Goal: Task Accomplishment & Management: Use online tool/utility

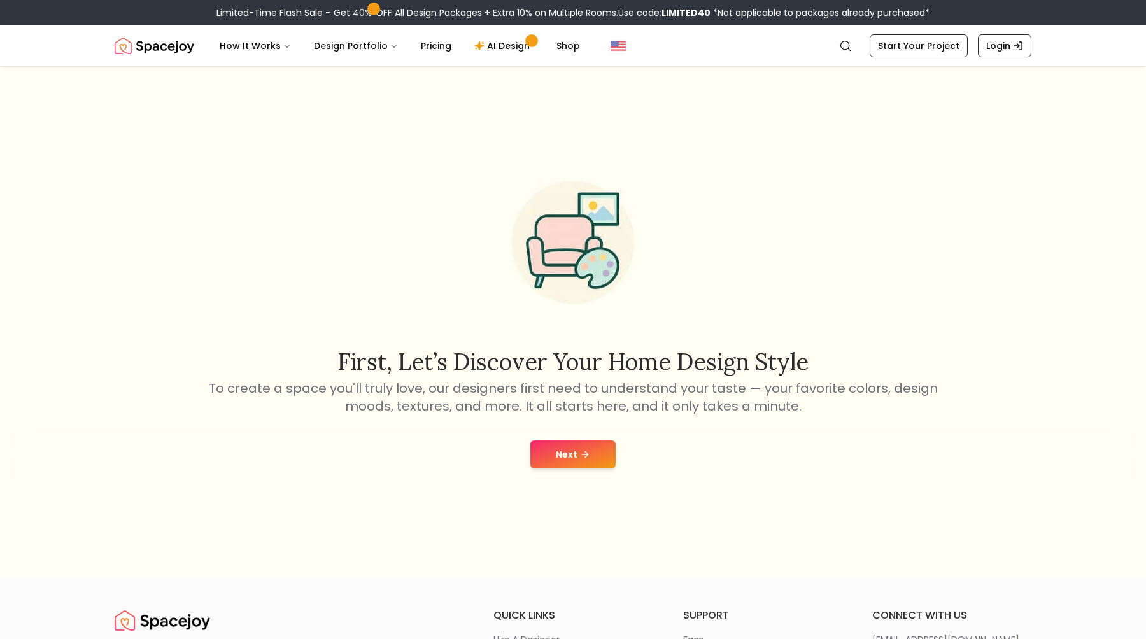
click at [585, 469] on div "Next" at bounding box center [573, 454] width 1126 height 48
click at [583, 457] on icon at bounding box center [585, 454] width 10 height 10
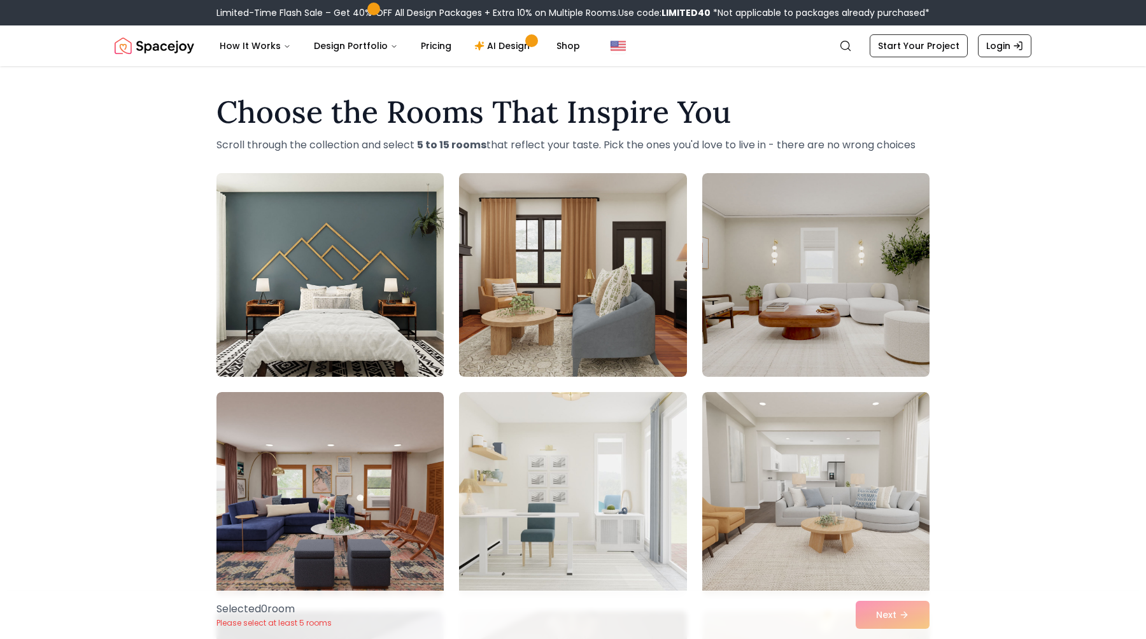
click at [366, 327] on img at bounding box center [330, 275] width 239 height 214
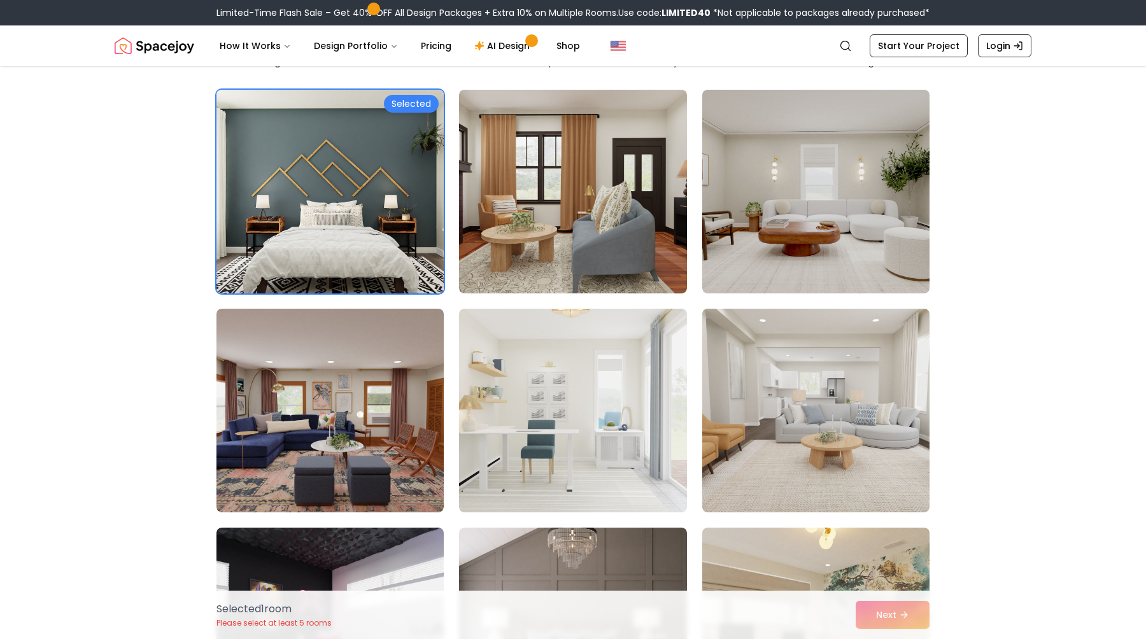
scroll to position [85, 0]
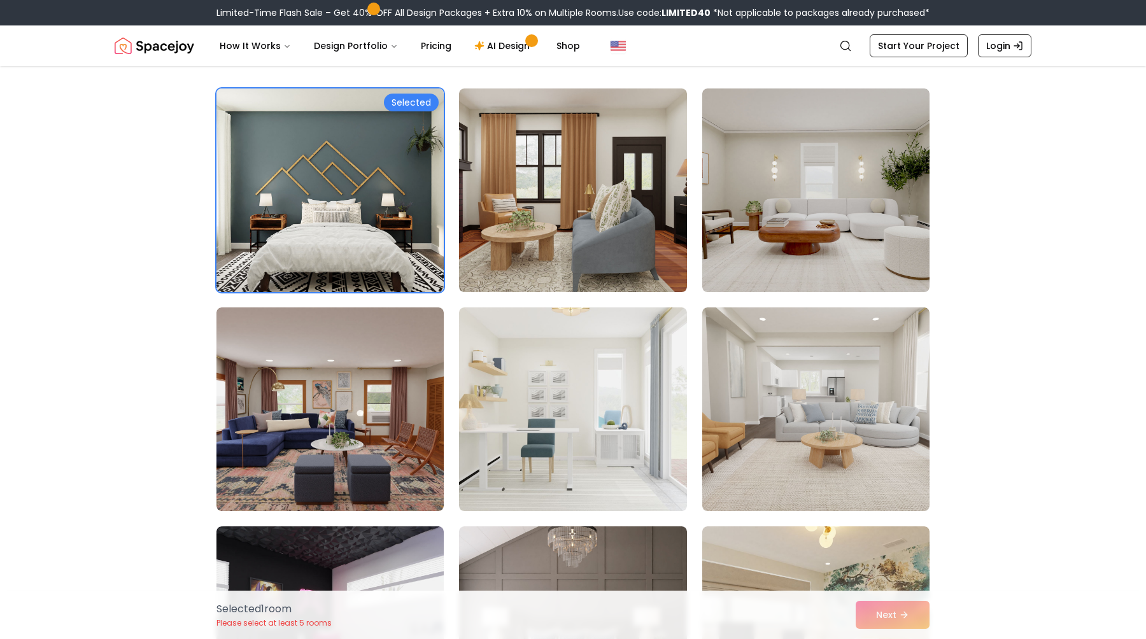
click at [875, 609] on div "Selected 1 room Please select at least 5 rooms Next" at bounding box center [572, 615] width 733 height 48
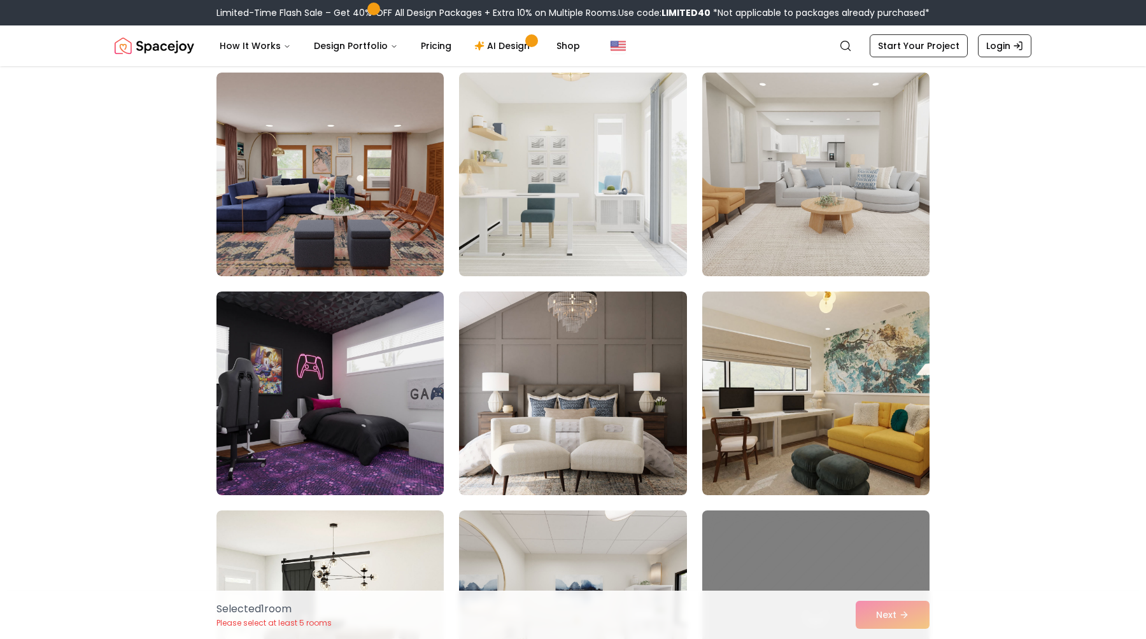
scroll to position [327, 0]
